Goal: Task Accomplishment & Management: Use online tool/utility

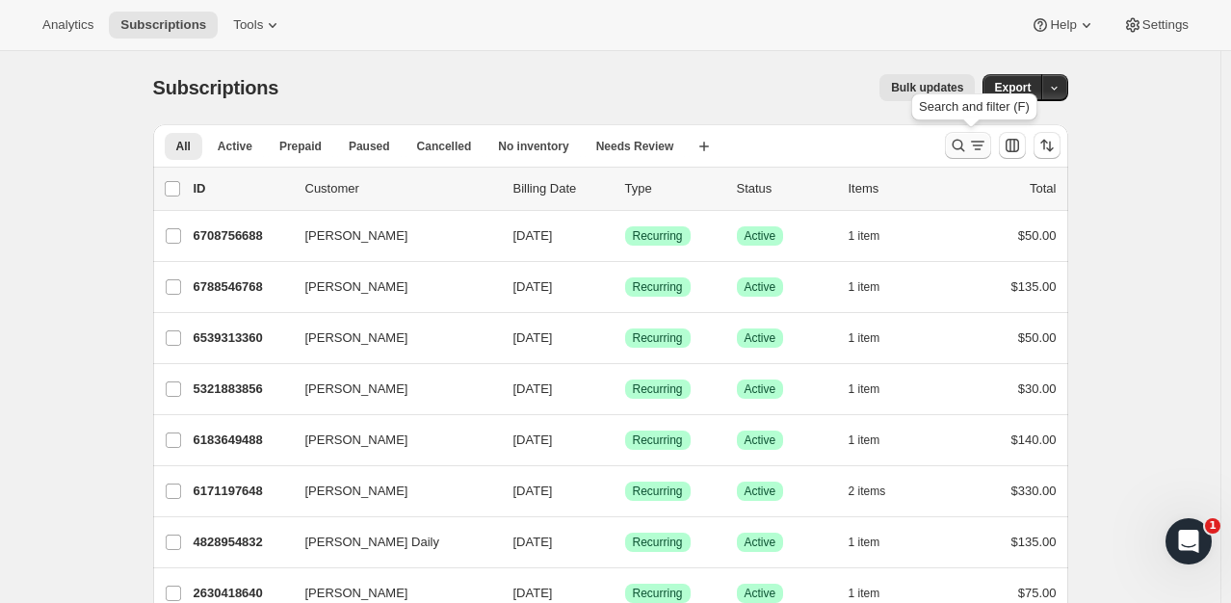
click at [964, 144] on icon "Search and filter results" at bounding box center [958, 145] width 19 height 19
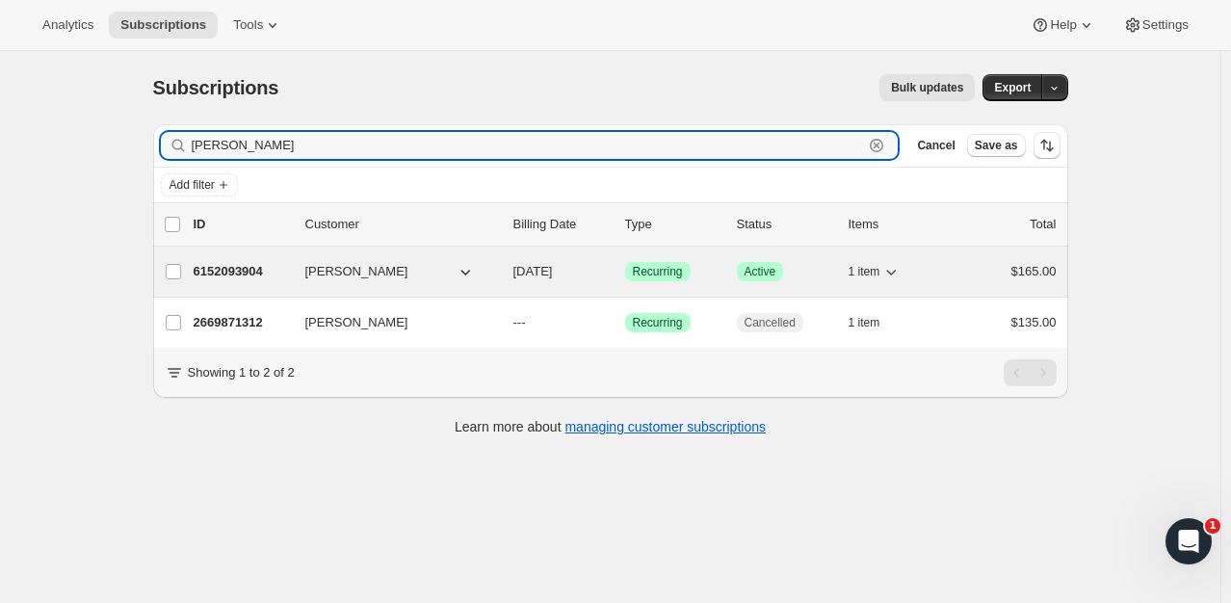
type input "[PERSON_NAME]"
click at [617, 274] on div "6152093904 [PERSON_NAME] [DATE] Success Recurring Success Active 1 item $165.00" at bounding box center [625, 271] width 863 height 27
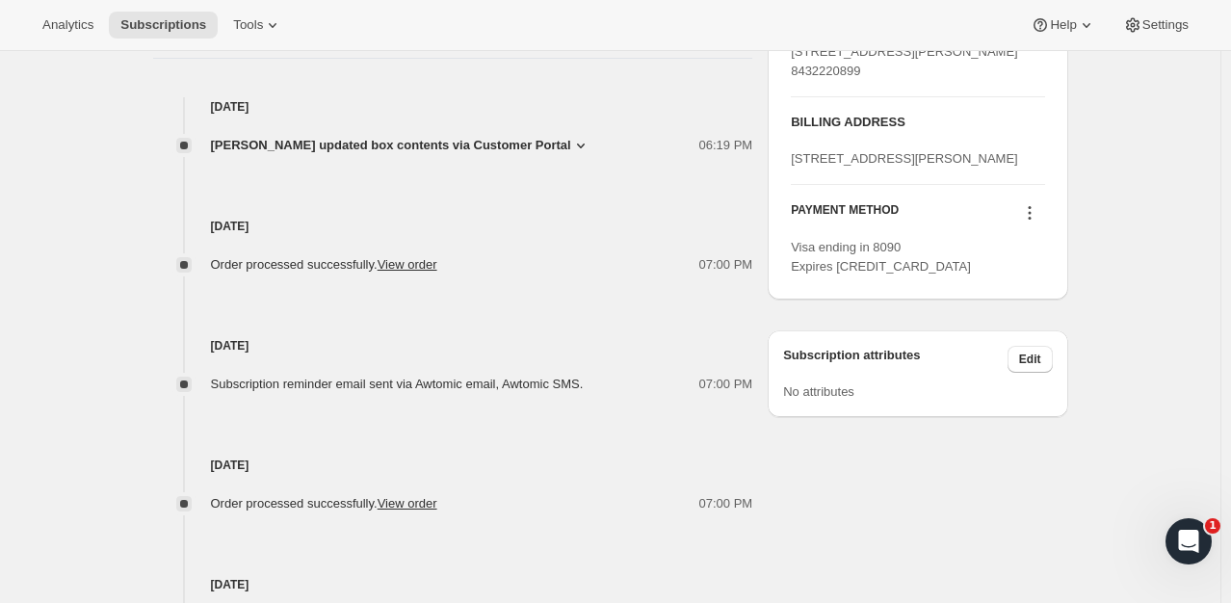
scroll to position [881, 0]
click at [1031, 214] on icon at bounding box center [1029, 212] width 3 height 3
click at [1028, 331] on span "Send link to update card" at bounding box center [1033, 323] width 135 height 19
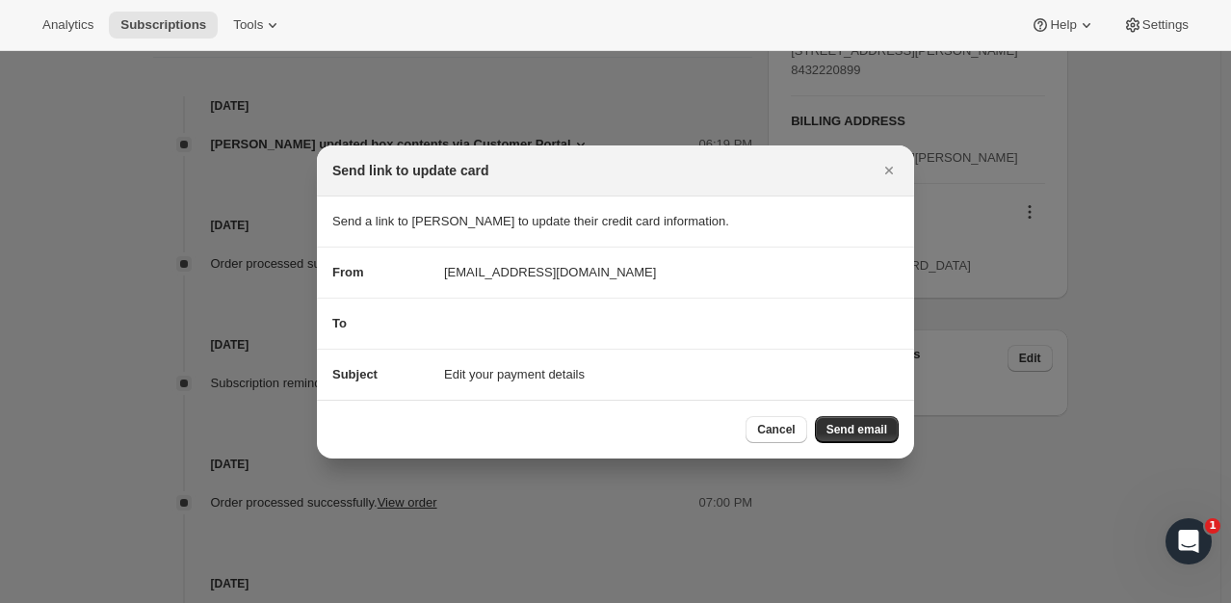
click at [574, 327] on div "To" at bounding box center [615, 323] width 566 height 19
click at [503, 318] on div "To" at bounding box center [615, 323] width 566 height 19
click at [857, 427] on span "Send email" at bounding box center [856, 429] width 61 height 15
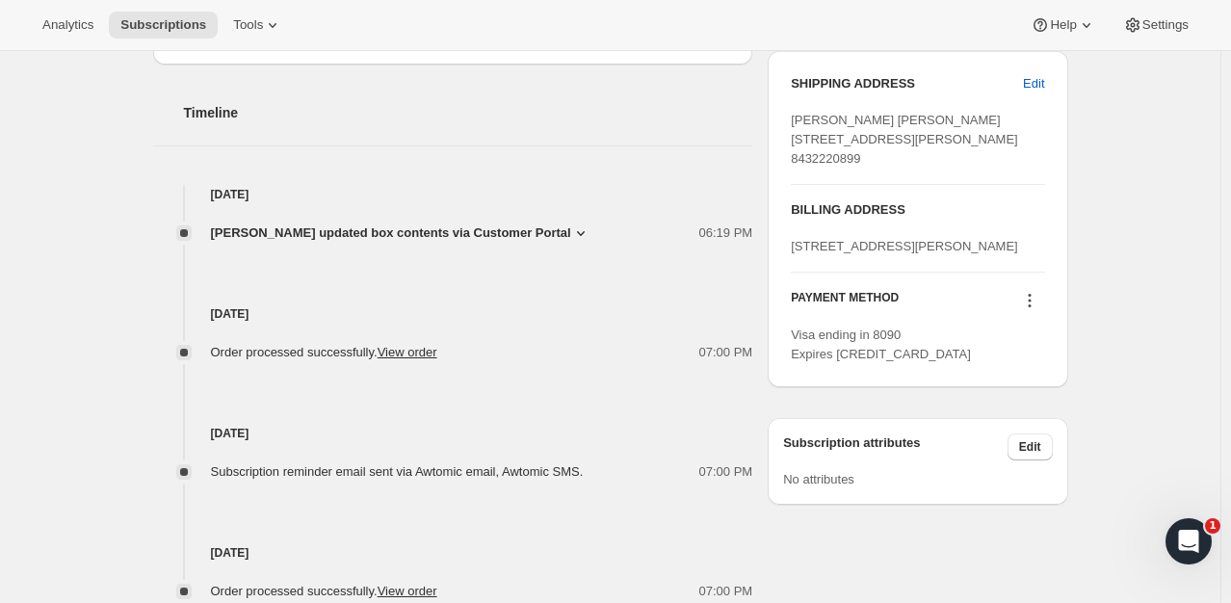
click at [1027, 310] on icon at bounding box center [1029, 300] width 19 height 19
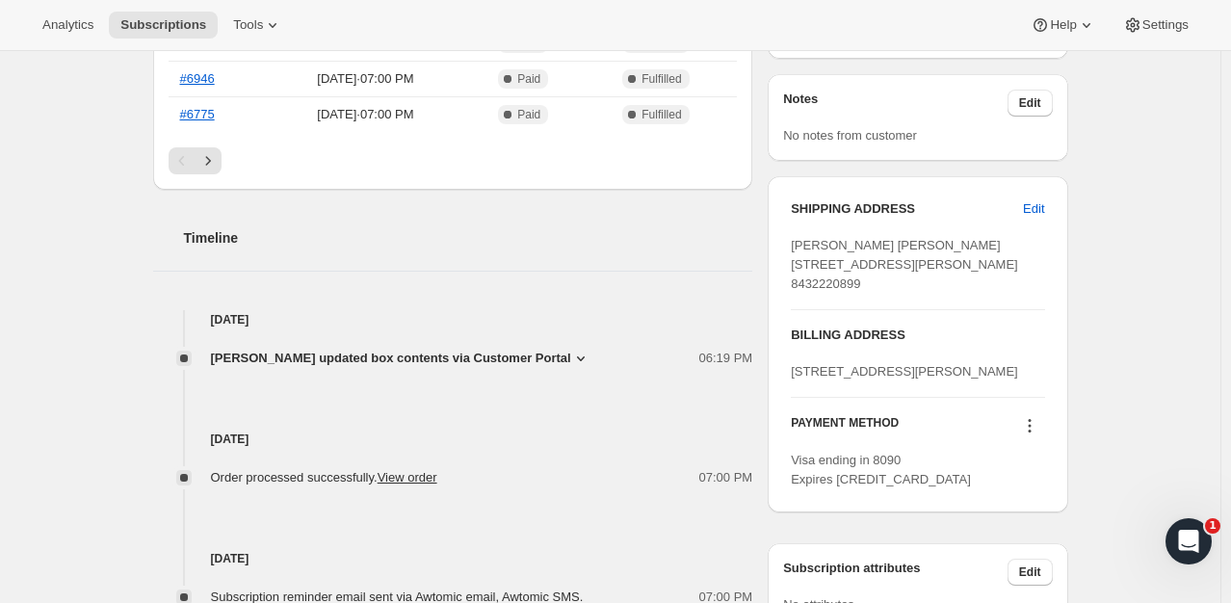
scroll to position [939, 0]
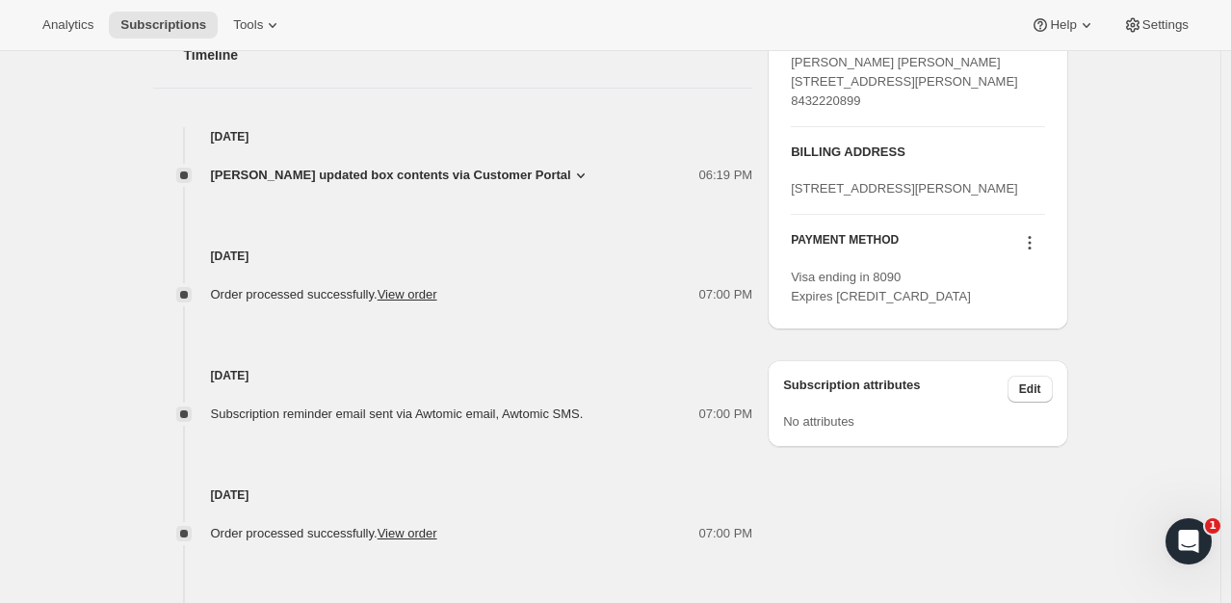
click at [1031, 239] on icon at bounding box center [1029, 237] width 3 height 3
click at [1019, 354] on span "Send link to update card" at bounding box center [1033, 354] width 135 height 14
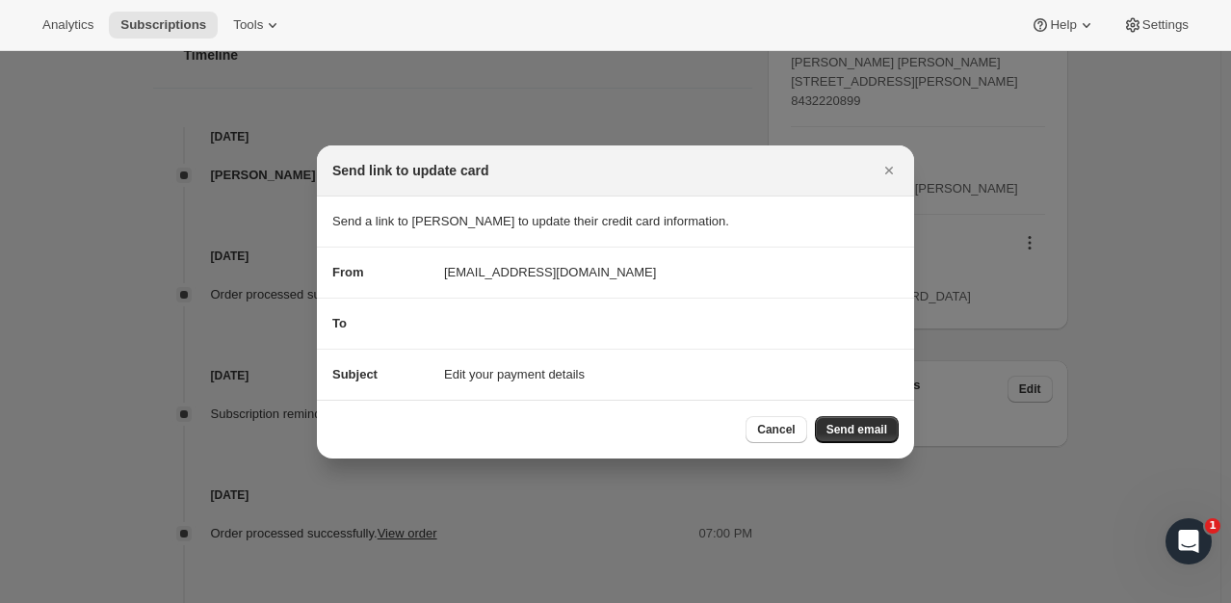
click at [451, 324] on div "To" at bounding box center [615, 323] width 566 height 19
click at [332, 326] on span "To" at bounding box center [339, 323] width 14 height 14
click at [833, 426] on span "Send email" at bounding box center [856, 429] width 61 height 15
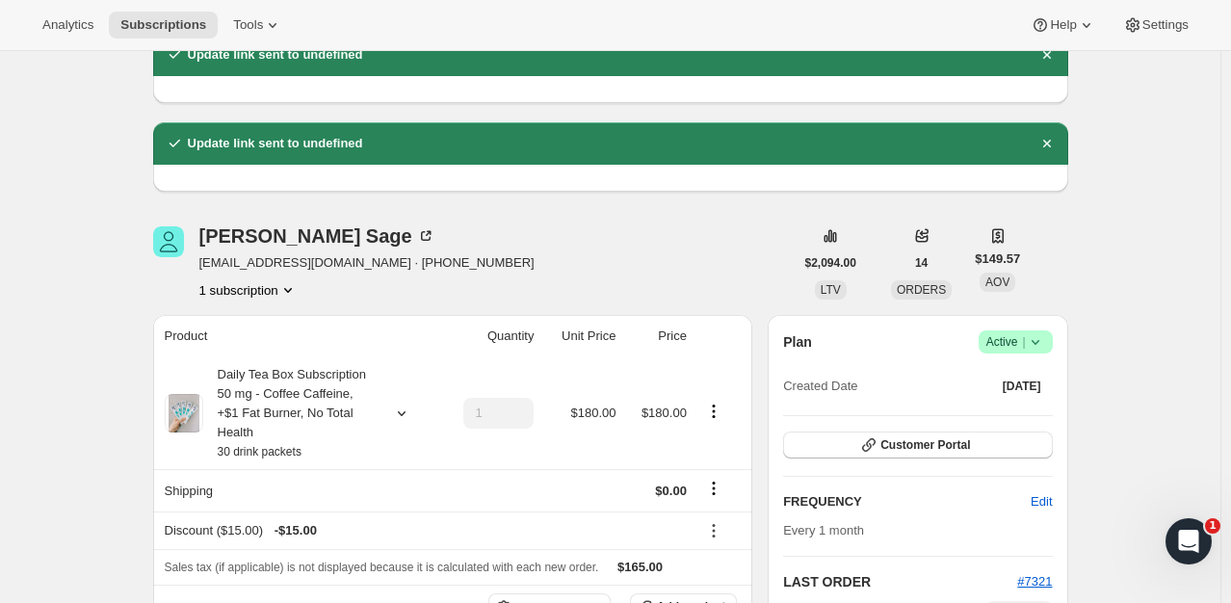
scroll to position [65, 0]
